Goal: Transaction & Acquisition: Purchase product/service

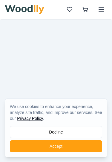
click at [88, 131] on button "Decline" at bounding box center [56, 132] width 92 height 12
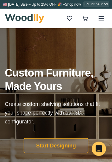
scroll to position [6, 0]
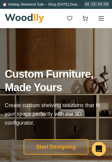
click at [99, 20] on icon at bounding box center [100, 18] width 7 height 7
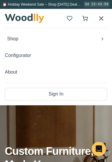
click at [101, 44] on button "Shop" at bounding box center [56, 39] width 102 height 12
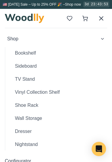
click at [48, 67] on button "Sideboard" at bounding box center [58, 66] width 97 height 12
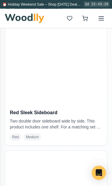
scroll to position [1615, 0]
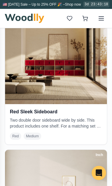
click at [62, 123] on div "Red Sleek Sideboard Two double door sideboard wide by side. This product includ…" at bounding box center [55, 124] width 101 height 40
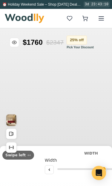
type input "56"
type input "3"
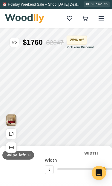
click at [10, 120] on img "View Gallery" at bounding box center [11, 120] width 10 height 12
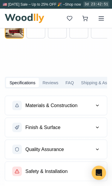
scroll to position [335, 0]
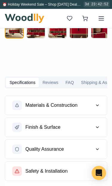
click at [98, 109] on button "Materials & Construction" at bounding box center [55, 105] width 101 height 19
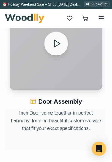
scroll to position [932, 0]
